Goal: Connect with others: Connect with others

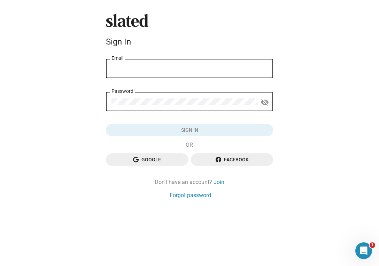
type input "[PERSON_NAME][EMAIL_ADDRESS][DOMAIN_NAME]"
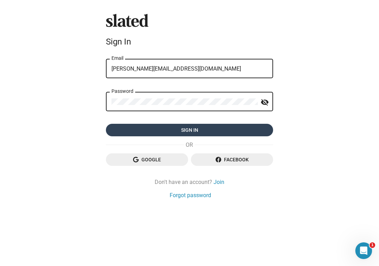
click at [179, 128] on span "Sign in" at bounding box center [189, 130] width 156 height 13
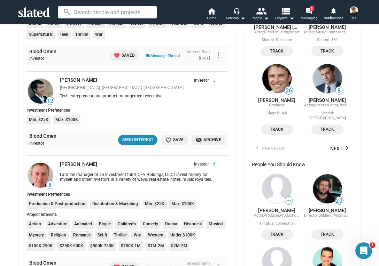
scroll to position [461, 0]
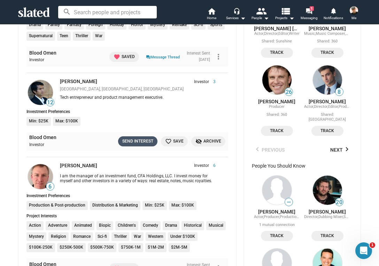
click at [139, 138] on div "Send Interest" at bounding box center [137, 141] width 31 height 7
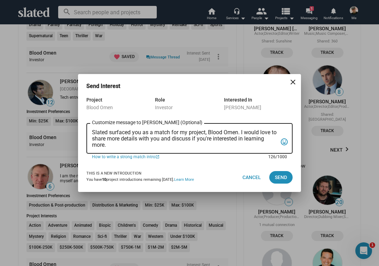
drag, startPoint x: 92, startPoint y: 131, endPoint x: 90, endPoint y: 149, distance: 17.8
click at [90, 149] on div "Slated surfaced you as a match for my project, Blood Omen. I would love to shar…" at bounding box center [189, 138] width 206 height 32
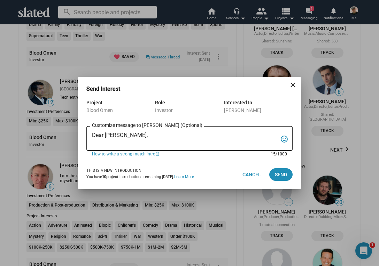
paste textarea "“In the backwoods of [US_STATE], a war veteran and his girlfriend stumble into …"
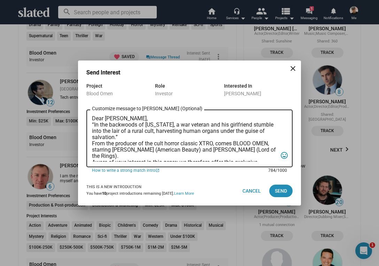
scroll to position [0, 0]
click at [135, 119] on textarea "Dear [PERSON_NAME], “In the backwoods of [US_STATE], a war veteran and his girl…" at bounding box center [184, 139] width 185 height 46
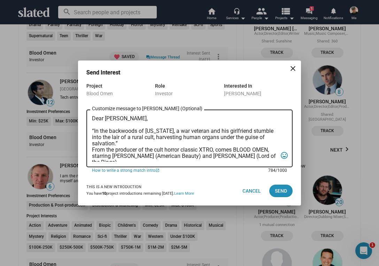
click at [92, 149] on textarea "Dear [PERSON_NAME], “In the backwoods of [US_STATE], a war veteran and his girl…" at bounding box center [184, 139] width 185 height 46
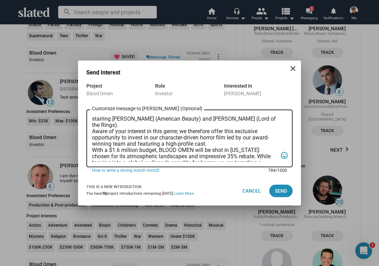
scroll to position [45, 0]
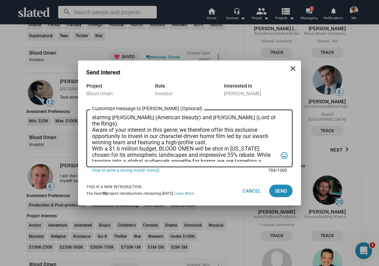
click at [92, 129] on textarea "Dear [PERSON_NAME], “In the backwoods of [US_STATE], a war veteran and his girl…" at bounding box center [184, 139] width 185 height 46
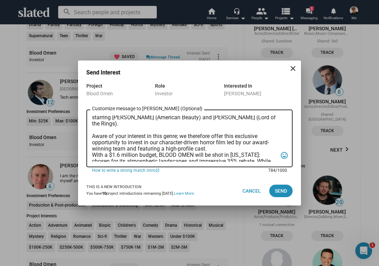
scroll to position [64, 0]
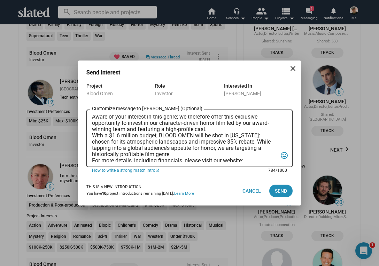
click at [93, 135] on textarea "Dear [PERSON_NAME], “In the backwoods of [US_STATE], a war veteran and his girl…" at bounding box center [184, 139] width 185 height 46
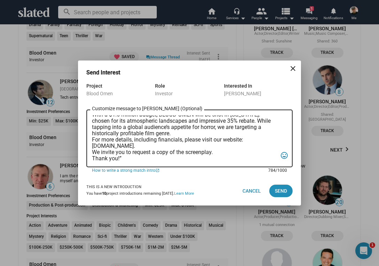
scroll to position [93, 0]
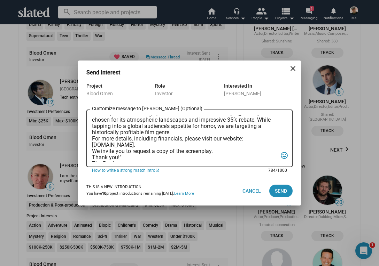
click at [92, 138] on textarea "Dear [PERSON_NAME], “In the backwoods of [US_STATE], a war veteran and his girl…" at bounding box center [184, 139] width 185 height 46
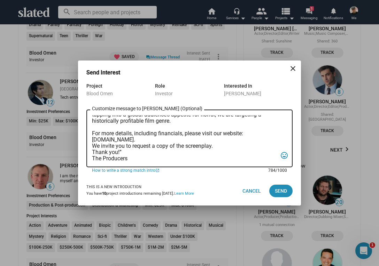
scroll to position [110, 0]
click at [92, 139] on textarea "Dear [PERSON_NAME], “In the backwoods of [US_STATE], a war veteran and his girl…" at bounding box center [184, 139] width 185 height 46
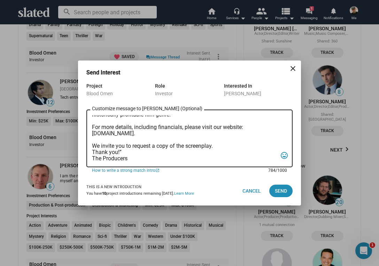
click at [92, 152] on textarea "Dear [PERSON_NAME], “In the backwoods of [US_STATE], a war veteran and his girl…" at bounding box center [184, 139] width 185 height 46
click at [122, 158] on textarea "Dear [PERSON_NAME], “In the backwoods of [US_STATE], a war veteran and his girl…" at bounding box center [184, 139] width 185 height 46
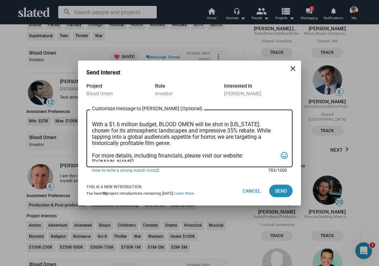
scroll to position [119, 0]
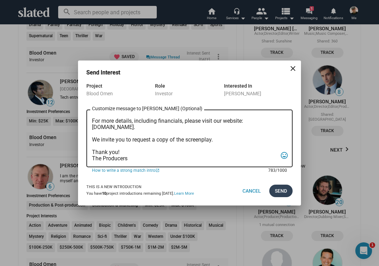
type textarea "Dear [PERSON_NAME], “In the backwoods of [US_STATE], a war veteran and his girl…"
click at [279, 192] on span "Send" at bounding box center [281, 191] width 12 height 13
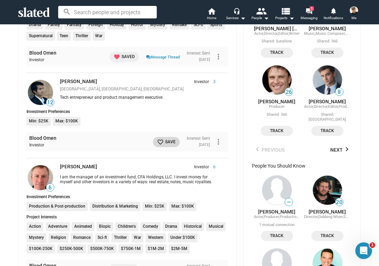
click at [157, 139] on mat-icon "favorite_border" at bounding box center [160, 142] width 7 height 7
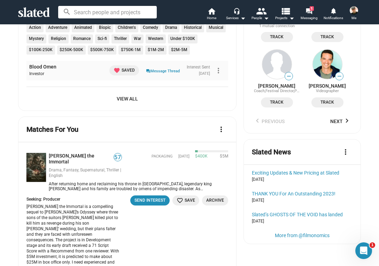
scroll to position [657, 0]
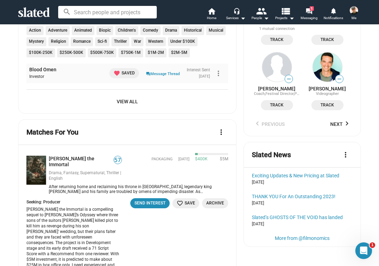
click at [127, 96] on span "View All" at bounding box center [127, 101] width 190 height 13
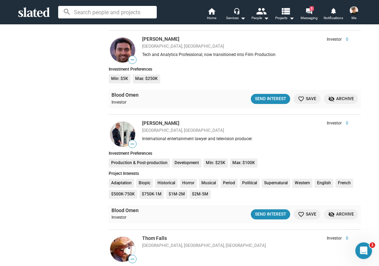
scroll to position [4481, 0]
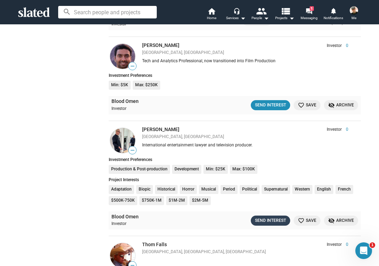
click at [269, 217] on div "Send Interest" at bounding box center [270, 220] width 31 height 7
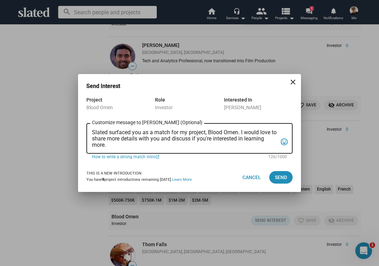
drag, startPoint x: 91, startPoint y: 130, endPoint x: 90, endPoint y: 141, distance: 11.5
click at [89, 142] on div "Slated surfaced you as a match for my project, Blood Omen. I would love to shar…" at bounding box center [189, 138] width 206 height 32
drag, startPoint x: 91, startPoint y: 130, endPoint x: 91, endPoint y: 141, distance: 10.8
click at [91, 141] on div "Slated surfaced you as a match for my project, Blood Omen. I would love to shar…" at bounding box center [189, 138] width 206 height 32
click at [93, 131] on textarea "Slated surfaced you as a match for my project, Blood Omen. I would love to shar…" at bounding box center [184, 138] width 185 height 19
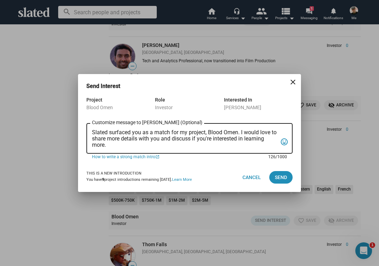
drag, startPoint x: 93, startPoint y: 131, endPoint x: 109, endPoint y: 147, distance: 22.6
click at [109, 147] on textarea "Slated surfaced you as a match for my project, Blood Omen. I would love to shar…" at bounding box center [184, 138] width 185 height 19
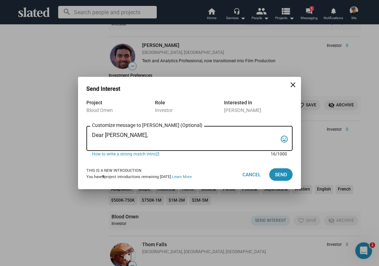
paste textarea "“In the backwoods of [US_STATE], a war veteran and his girlfriend stumble into …"
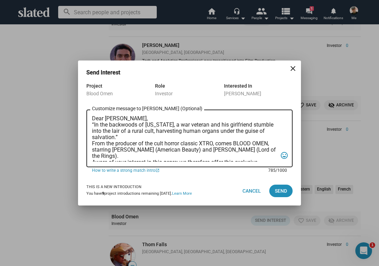
scroll to position [0, 0]
click at [138, 120] on textarea "Dear [PERSON_NAME], “In the backwoods of [US_STATE], a war veteran and his girl…" at bounding box center [184, 139] width 185 height 46
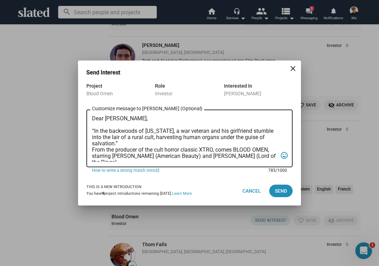
click at [92, 149] on textarea "Dear [PERSON_NAME], “In the backwoods of [US_STATE], a war veteran and his girl…" at bounding box center [184, 139] width 185 height 46
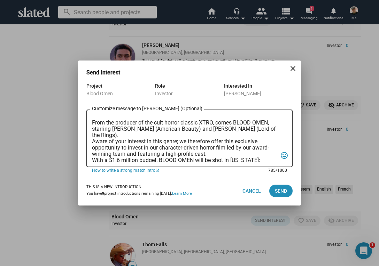
scroll to position [39, 0]
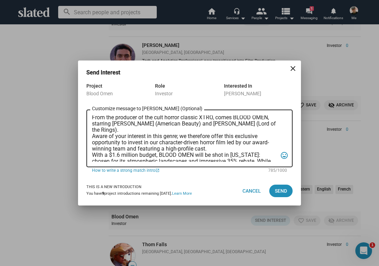
click at [92, 136] on div "Dear [PERSON_NAME], “In the backwoods of [US_STATE], a war veteran and his girl…" at bounding box center [189, 137] width 206 height 59
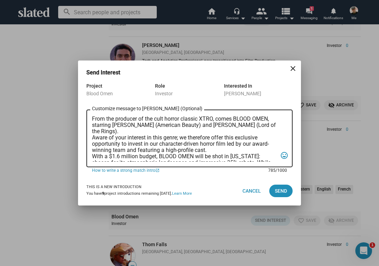
click at [93, 137] on textarea "Dear [PERSON_NAME], “In the backwoods of [US_STATE], a war veteran and his girl…" at bounding box center [184, 139] width 185 height 46
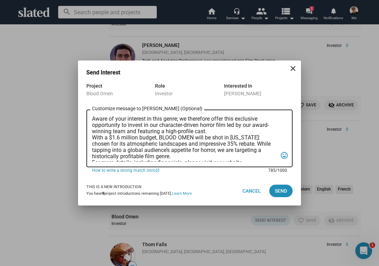
scroll to position [63, 0]
click at [92, 135] on div "Dear [PERSON_NAME], “In the backwoods of [US_STATE], a war veteran and his girl…" at bounding box center [189, 137] width 206 height 59
click at [93, 136] on textarea "Dear [PERSON_NAME], “In the backwoods of [US_STATE], a war veteran and his girl…" at bounding box center [184, 139] width 185 height 46
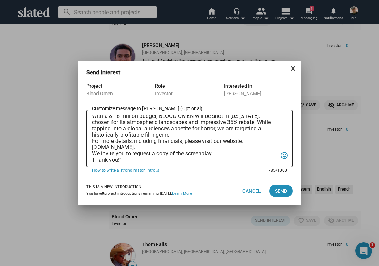
scroll to position [94, 0]
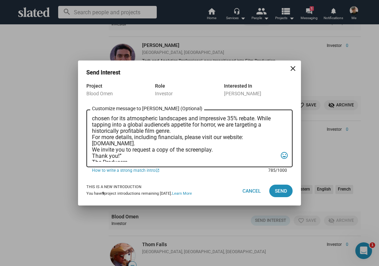
click at [92, 136] on textarea "Dear [PERSON_NAME], “In the backwoods of [US_STATE], a war veteran and his girl…" at bounding box center [184, 139] width 185 height 46
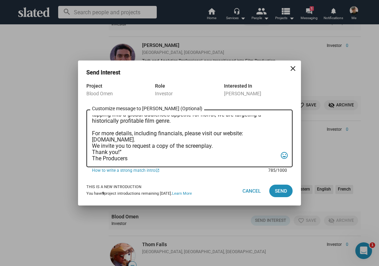
scroll to position [110, 0]
click at [92, 139] on textarea "Dear [PERSON_NAME], “In the backwoods of [US_STATE], a war veteran and his girl…" at bounding box center [184, 139] width 185 height 46
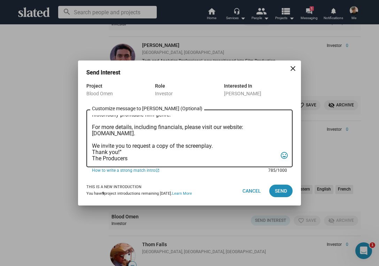
scroll to position [117, 0]
click at [92, 145] on textarea "Dear [PERSON_NAME], “In the backwoods of [US_STATE], a war veteran and his girl…" at bounding box center [184, 139] width 185 height 46
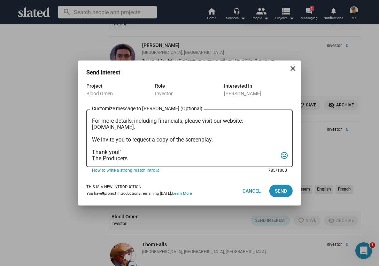
click at [122, 151] on textarea "Dear [PERSON_NAME], “In the backwoods of [US_STATE], a war veteran and his girl…" at bounding box center [184, 139] width 185 height 46
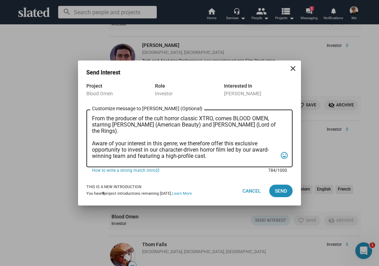
scroll to position [0, 0]
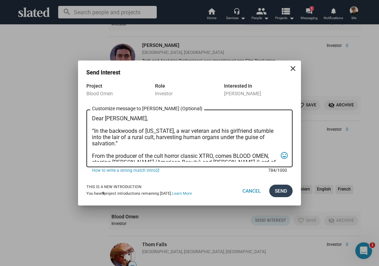
type textarea "Dear [PERSON_NAME], “In the backwoods of [US_STATE], a war veteran and his girl…"
click at [283, 188] on span "Send" at bounding box center [281, 191] width 12 height 13
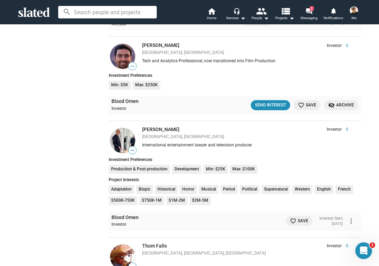
click at [299, 217] on span "favorite_border Save" at bounding box center [299, 220] width 18 height 7
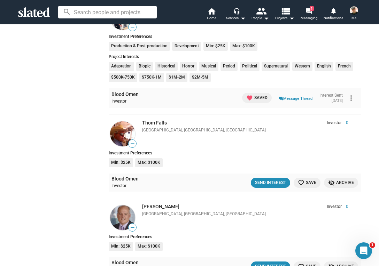
scroll to position [4608, 0]
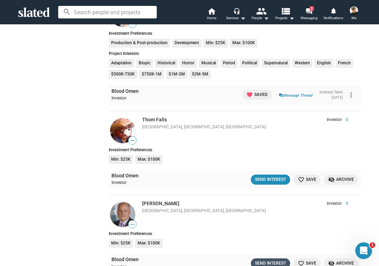
click at [270, 260] on div "Send Interest" at bounding box center [270, 263] width 31 height 7
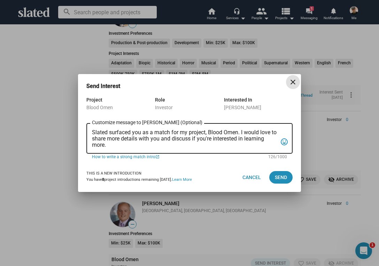
click at [92, 131] on div "Slated surfaced you as a match for my project, Blood Omen. I would love to shar…" at bounding box center [189, 138] width 206 height 32
drag, startPoint x: 91, startPoint y: 130, endPoint x: 90, endPoint y: 143, distance: 12.9
click at [90, 143] on div "Slated surfaced you as a match for my project, Blood Omen. I would love to shar…" at bounding box center [189, 138] width 206 height 32
click at [92, 130] on textarea "Slated surfaced you as a match for my project, Blood Omen. I would love to shar…" at bounding box center [184, 138] width 185 height 19
drag, startPoint x: 92, startPoint y: 130, endPoint x: 110, endPoint y: 145, distance: 23.5
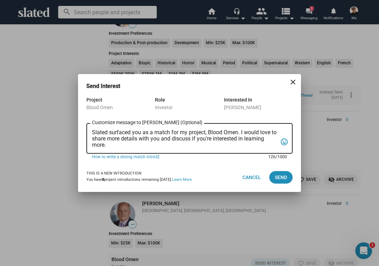
click at [110, 145] on textarea "Slated surfaced you as a match for my project, Blood Omen. I would love to shar…" at bounding box center [184, 138] width 185 height 19
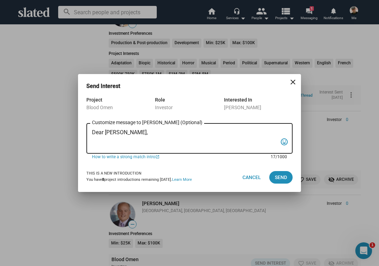
paste textarea "“In the backwoods of [US_STATE], a war veteran and his girlfriend stumble into …"
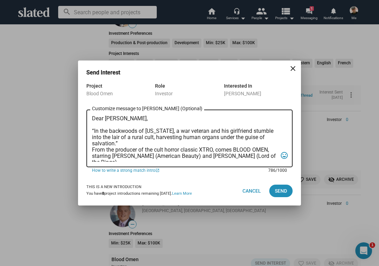
scroll to position [0, 0]
click at [92, 150] on textarea "Dear [PERSON_NAME], “In the backwoods of [US_STATE], a war veteran and his girl…" at bounding box center [184, 139] width 185 height 46
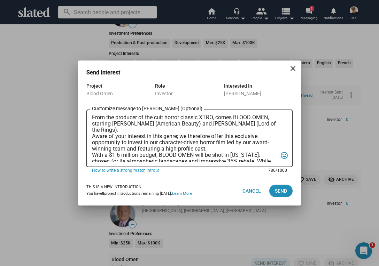
scroll to position [42, 0]
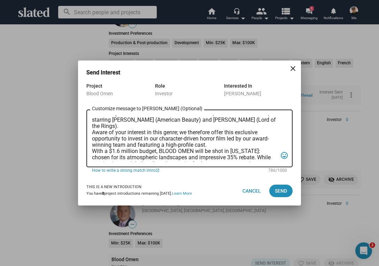
click at [92, 130] on div "Dear [PERSON_NAME], “In the backwoods of [US_STATE], a war veteran and his girl…" at bounding box center [189, 137] width 206 height 59
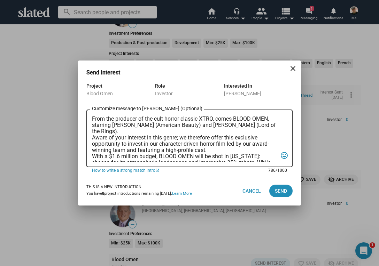
click at [92, 138] on textarea "Dear [PERSON_NAME], “In the backwoods of [US_STATE], a war veteran and his girl…" at bounding box center [184, 139] width 185 height 46
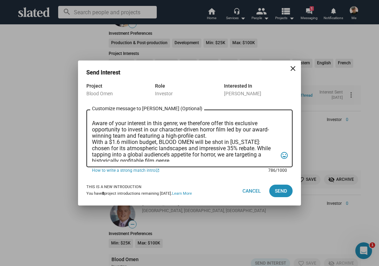
scroll to position [59, 0]
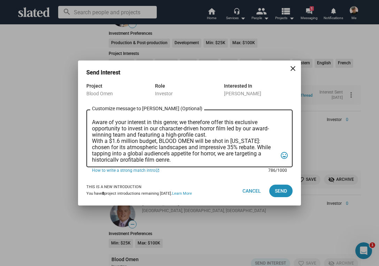
click at [92, 141] on textarea "Dear [PERSON_NAME], “In the backwoods of [US_STATE], a war veteran and his girl…" at bounding box center [184, 139] width 185 height 46
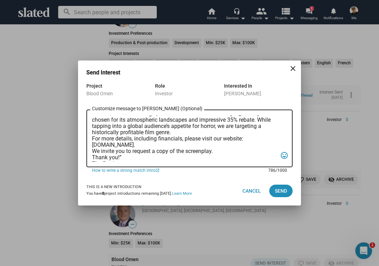
scroll to position [95, 0]
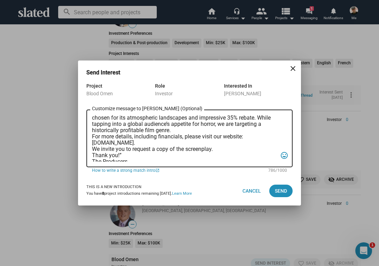
click at [92, 136] on div "Dear [PERSON_NAME], “In the backwoods of [US_STATE], a war veteran and his girl…" at bounding box center [189, 137] width 206 height 59
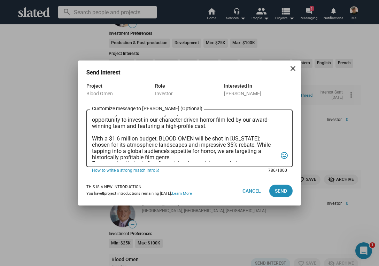
scroll to position [92, 0]
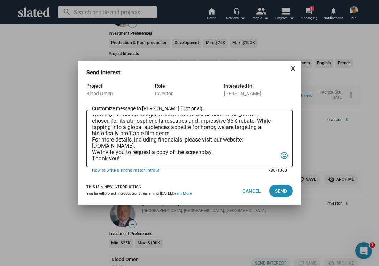
click at [92, 140] on textarea "Dear [PERSON_NAME], “In the backwoods of [US_STATE], a war veteran and his girl…" at bounding box center [184, 139] width 185 height 46
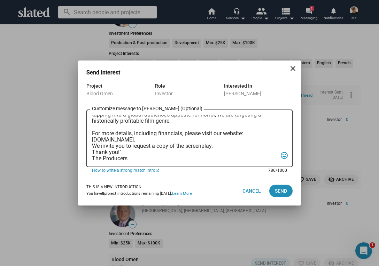
scroll to position [109, 0]
click at [93, 140] on textarea "Dear [PERSON_NAME], “In the backwoods of [US_STATE], a war veteran and his girl…" at bounding box center [184, 139] width 185 height 46
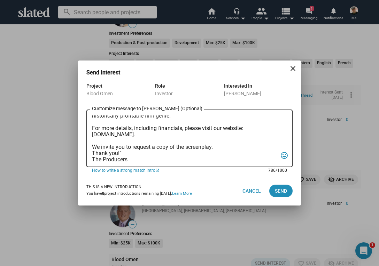
click at [93, 153] on textarea "Dear [PERSON_NAME], “In the backwoods of [US_STATE], a war veteran and his girl…" at bounding box center [184, 139] width 185 height 46
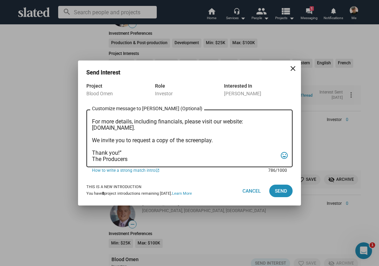
scroll to position [121, 0]
click at [122, 148] on textarea "Dear [PERSON_NAME], “In the backwoods of [US_STATE], a war veteran and his girl…" at bounding box center [184, 139] width 185 height 46
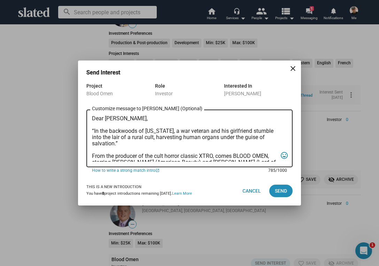
scroll to position [0, 0]
type textarea "Dear [PERSON_NAME], “In the backwoods of [US_STATE], a war veteran and his girl…"
click at [279, 189] on span "Send" at bounding box center [281, 191] width 12 height 13
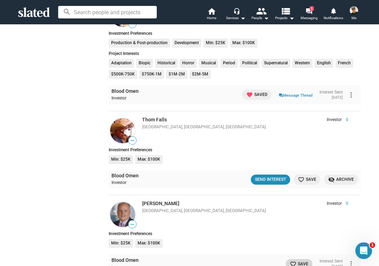
click at [290, 261] on mat-icon "favorite_border" at bounding box center [293, 264] width 7 height 7
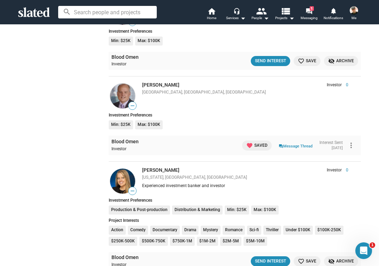
scroll to position [4733, 0]
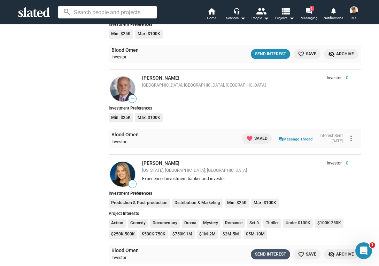
click at [272, 251] on div "Send Interest" at bounding box center [270, 254] width 31 height 7
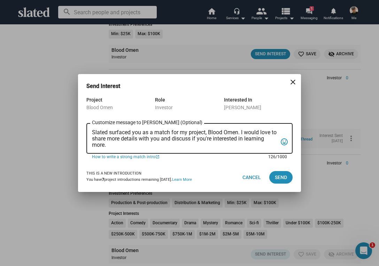
drag, startPoint x: 92, startPoint y: 131, endPoint x: 113, endPoint y: 143, distance: 23.8
click at [113, 143] on textarea "Slated surfaced you as a match for my project, Blood Omen. I would love to shar…" at bounding box center [184, 138] width 185 height 19
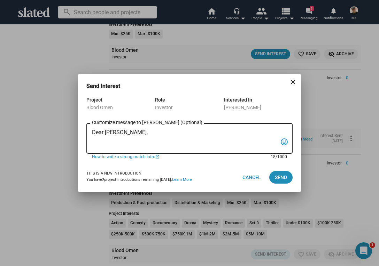
paste textarea "“In the backwoods of [US_STATE], a war veteran and his girlfriend stumble into …"
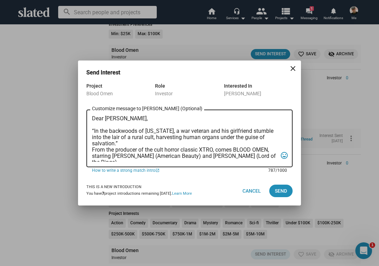
scroll to position [0, 0]
click at [92, 149] on div "Dear [PERSON_NAME], “In the backwoods of [US_STATE], a war veteran and his girl…" at bounding box center [189, 137] width 206 height 59
click at [92, 150] on textarea "Dear [PERSON_NAME], “In the backwoods of [US_STATE], a war veteran and his girl…" at bounding box center [184, 139] width 185 height 46
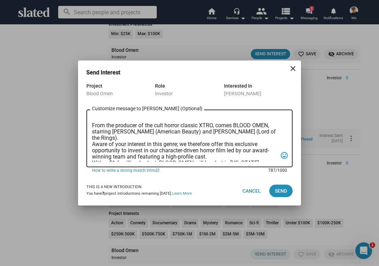
scroll to position [38, 0]
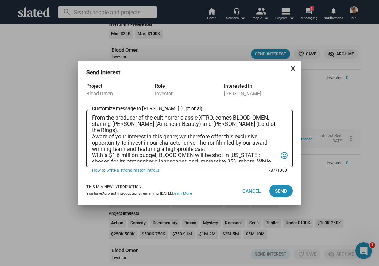
click at [92, 137] on textarea "Dear [PERSON_NAME], “In the backwoods of [US_STATE], a war veteran and his girl…" at bounding box center [184, 139] width 185 height 46
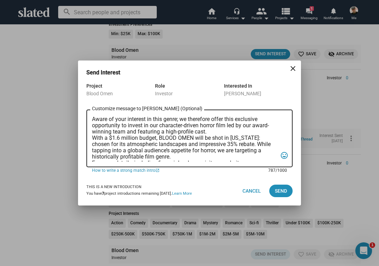
scroll to position [64, 0]
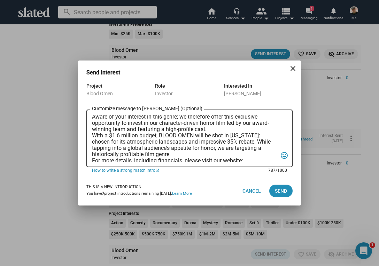
click at [93, 134] on textarea "Dear [PERSON_NAME], “In the backwoods of [US_STATE], a war veteran and his girl…" at bounding box center [184, 139] width 185 height 46
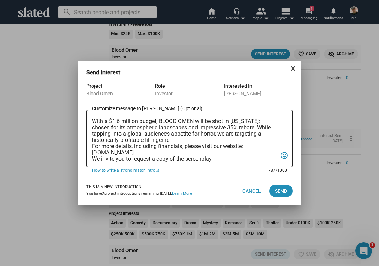
scroll to position [86, 0]
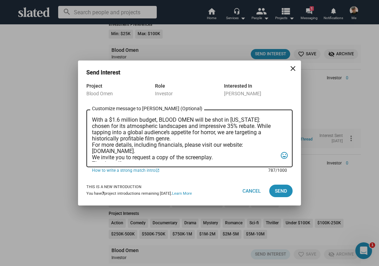
click at [92, 144] on textarea "Dear [PERSON_NAME], “In the backwoods of [US_STATE], a war veteran and his girl…" at bounding box center [184, 139] width 185 height 46
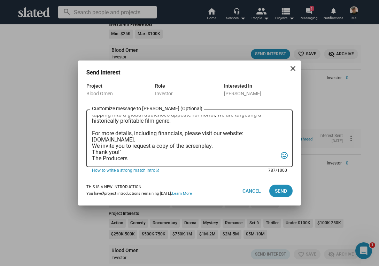
scroll to position [110, 0]
click at [93, 140] on textarea "Dear [PERSON_NAME], “In the backwoods of [US_STATE], a war veteran and his girl…" at bounding box center [184, 139] width 185 height 46
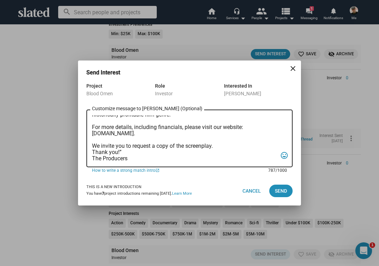
scroll to position [117, 0]
click at [93, 145] on textarea "Dear [PERSON_NAME], “In the backwoods of [US_STATE], a war veteran and his girl…" at bounding box center [184, 139] width 185 height 46
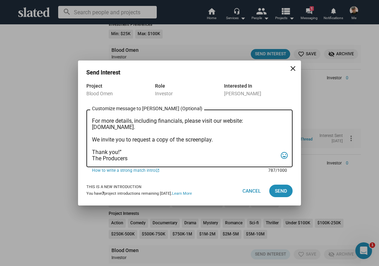
click at [122, 151] on textarea "Dear [PERSON_NAME], “In the backwoods of [US_STATE], a war veteran and his girl…" at bounding box center [184, 139] width 185 height 46
type textarea "Dear [PERSON_NAME], “In the backwoods of [US_STATE], a war veteran and his girl…"
click at [278, 191] on span "Send" at bounding box center [281, 191] width 12 height 13
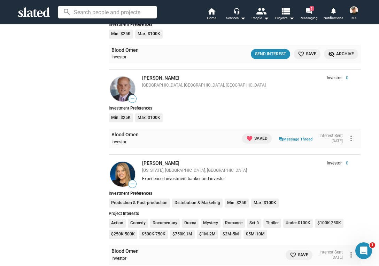
click at [291, 252] on mat-icon "favorite_border" at bounding box center [293, 255] width 7 height 7
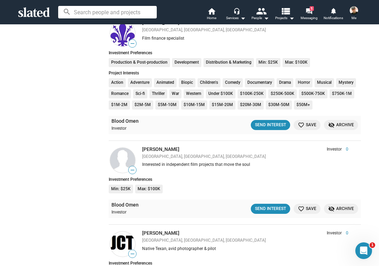
scroll to position [2063, 0]
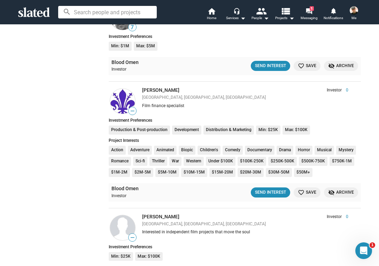
click at [353, 9] on img at bounding box center [353, 10] width 8 height 8
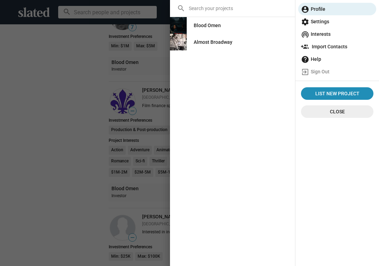
click at [206, 26] on div "Blood Omen" at bounding box center [206, 25] width 27 height 13
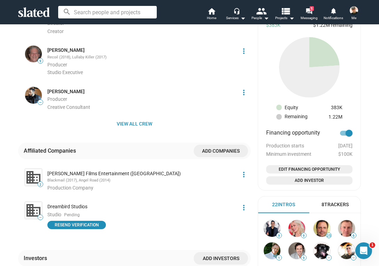
scroll to position [427, 0]
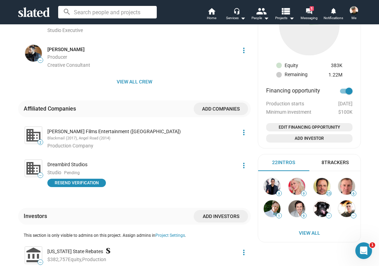
click at [353, 10] on img at bounding box center [353, 10] width 8 height 8
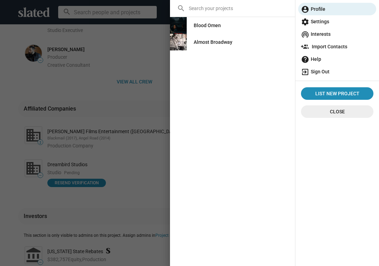
click at [317, 71] on span "exit_to_app Sign Out" at bounding box center [337, 71] width 72 height 13
